Goal: Task Accomplishment & Management: Use online tool/utility

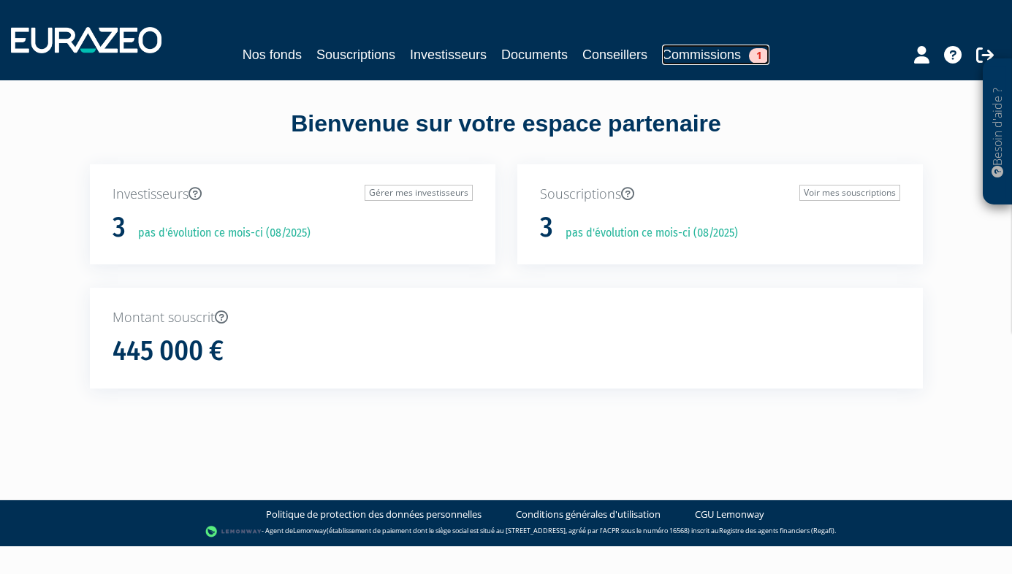
click at [705, 53] on link "Commissions 1" at bounding box center [715, 55] width 107 height 20
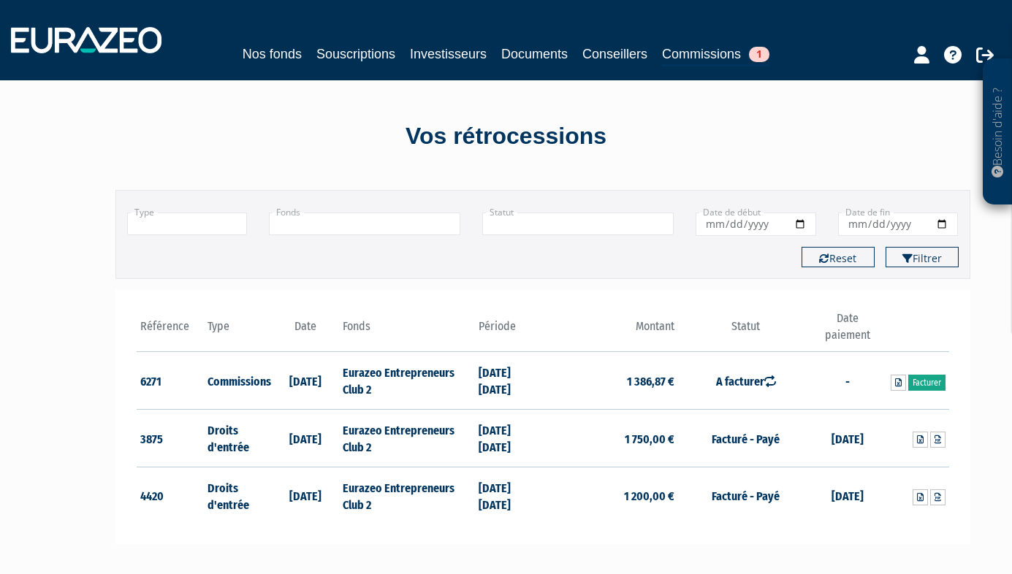
click at [926, 381] on link "Facturer" at bounding box center [926, 383] width 37 height 16
